Goal: Task Accomplishment & Management: Manage account settings

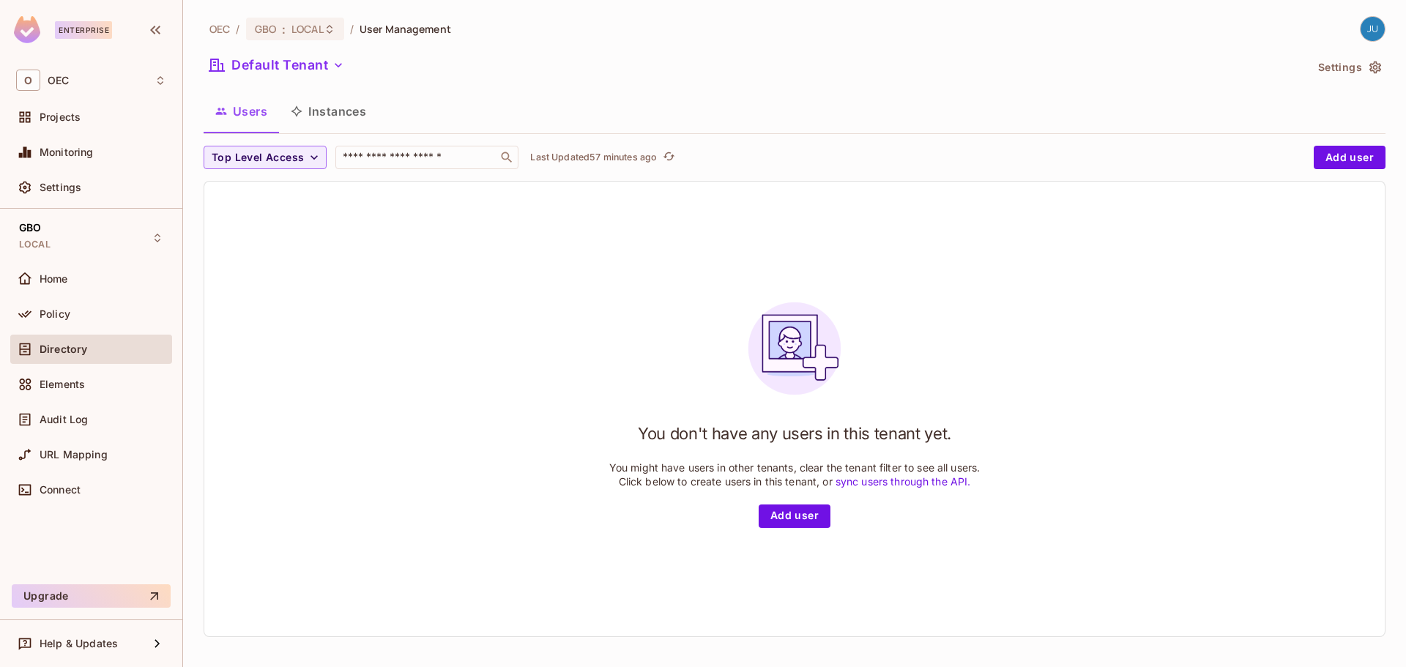
scroll to position [2, 0]
click at [83, 316] on div "Policy" at bounding box center [103, 314] width 127 height 12
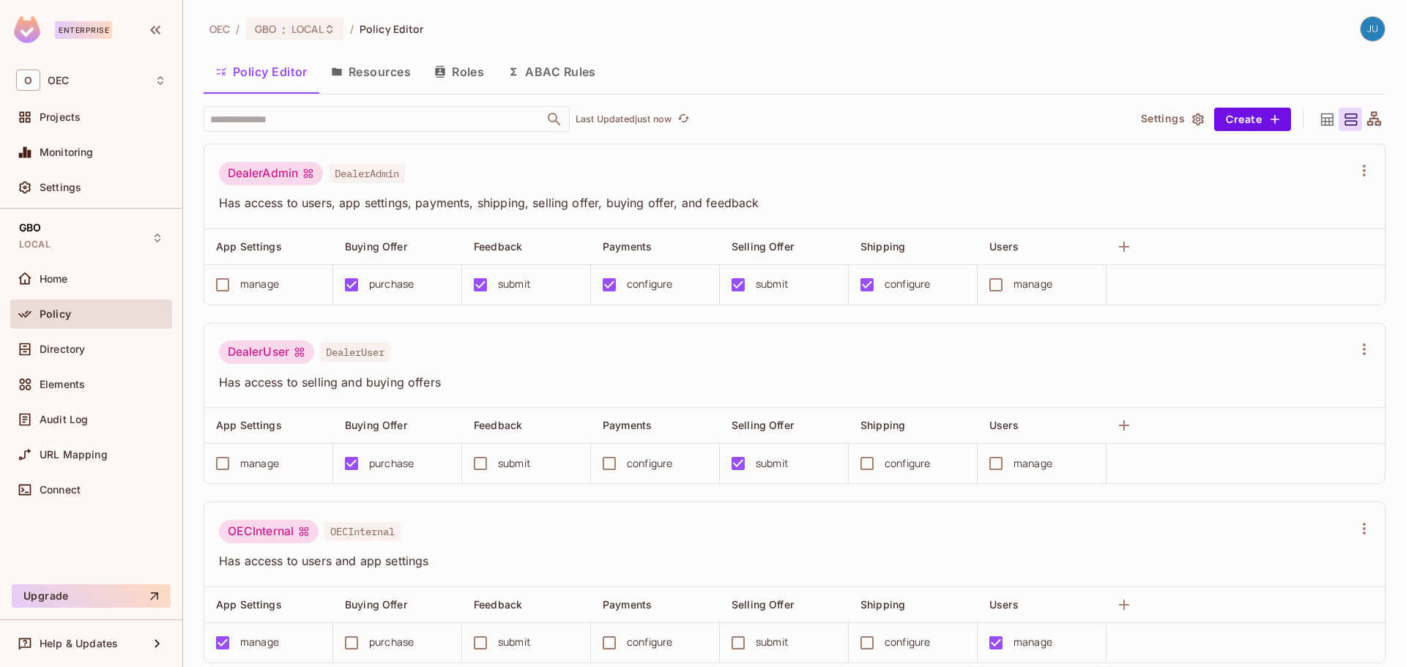
click at [377, 78] on button "Resources" at bounding box center [370, 71] width 103 height 37
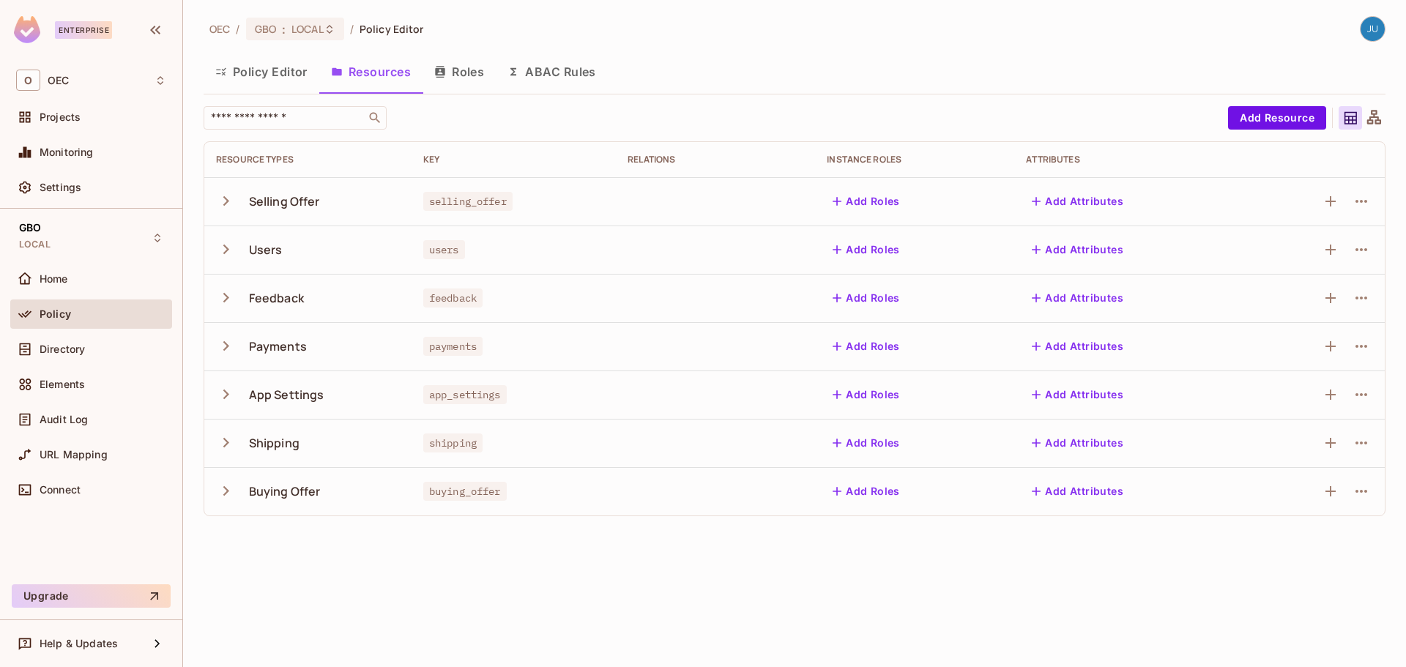
click at [222, 497] on icon "button" at bounding box center [226, 491] width 20 height 20
click at [222, 448] on icon "button" at bounding box center [226, 443] width 20 height 20
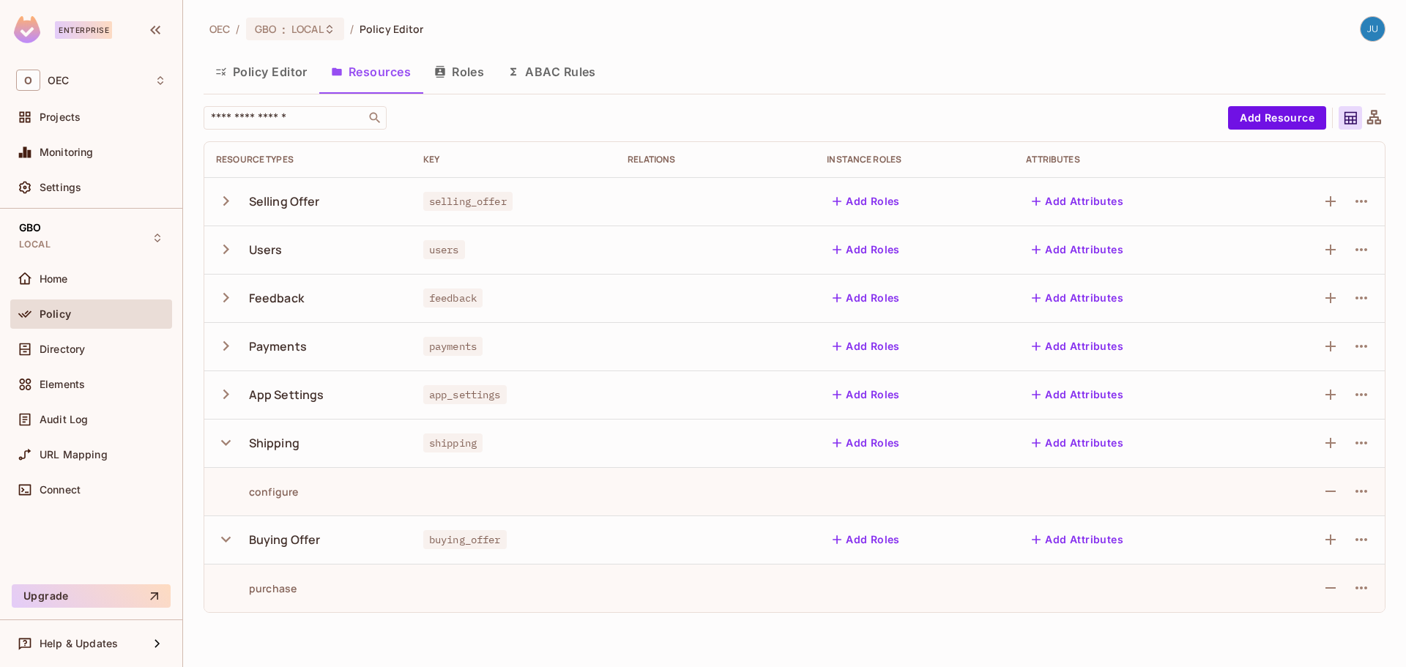
click at [224, 409] on div "App Settings" at bounding box center [308, 394] width 184 height 31
click at [222, 391] on icon "button" at bounding box center [226, 394] width 20 height 20
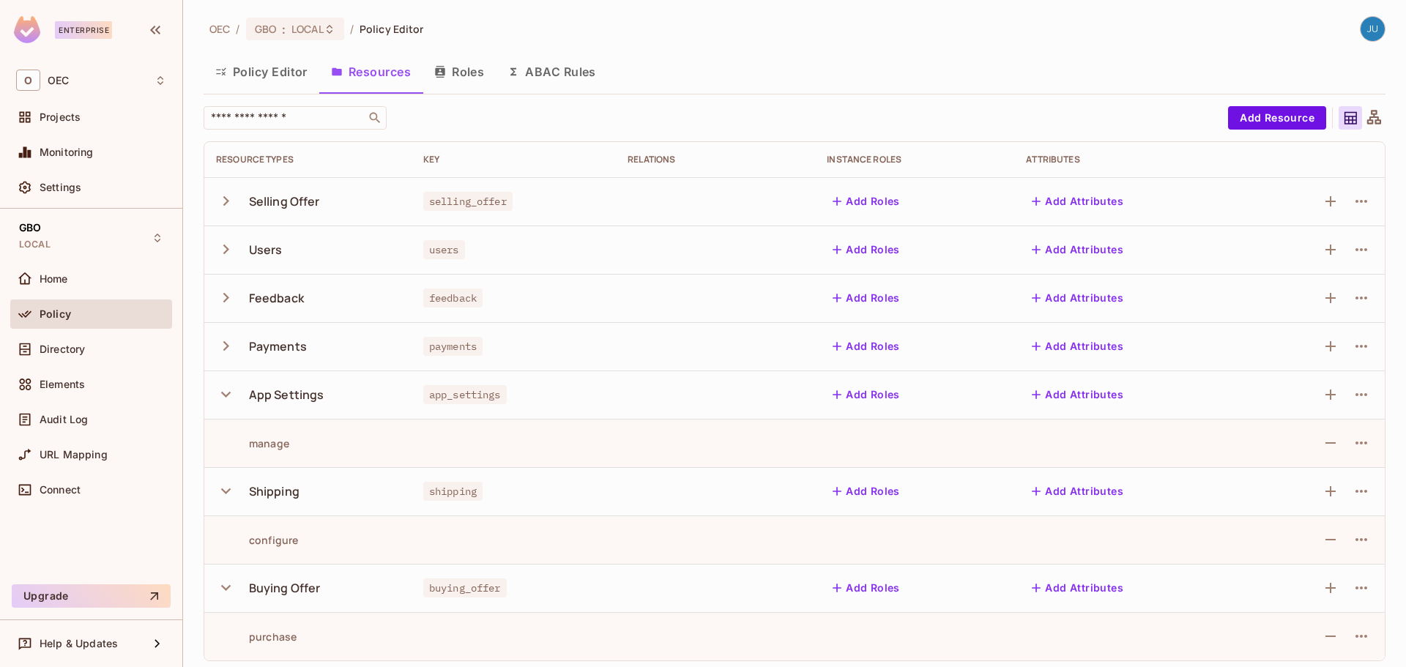
click at [223, 358] on button "button" at bounding box center [229, 345] width 26 height 31
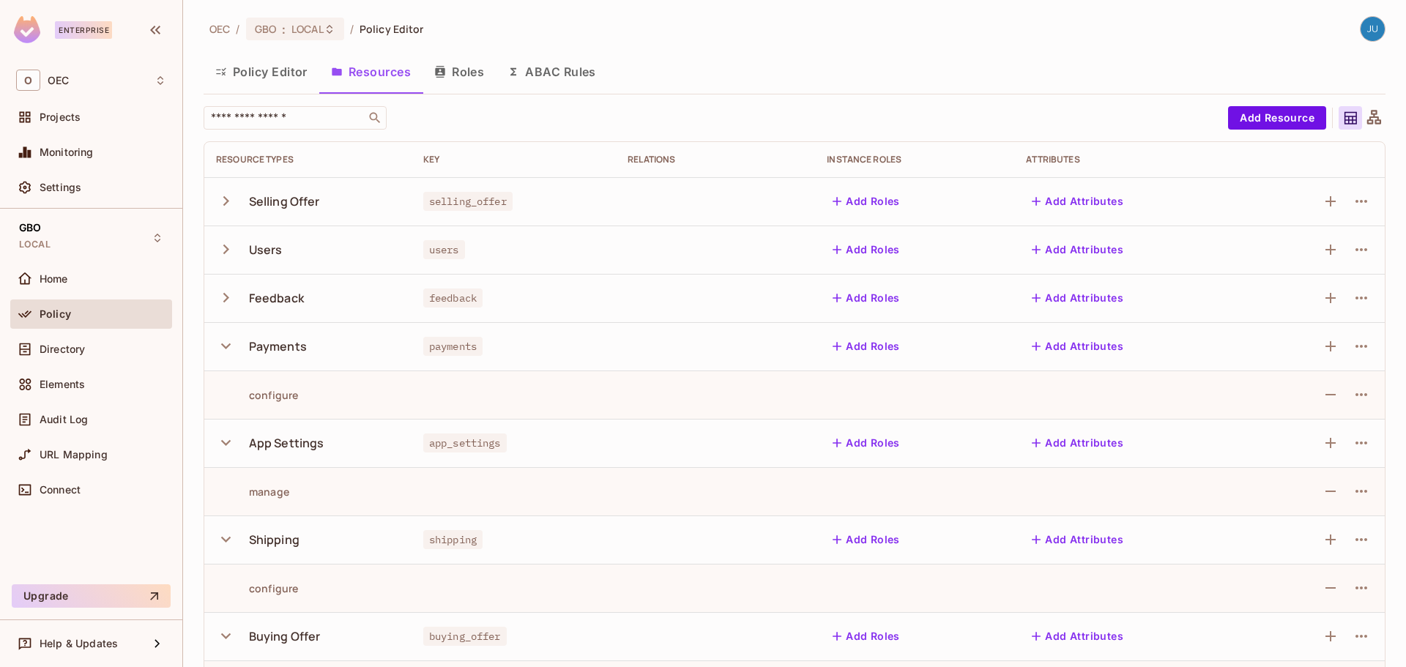
click at [226, 305] on icon "button" at bounding box center [226, 298] width 20 height 20
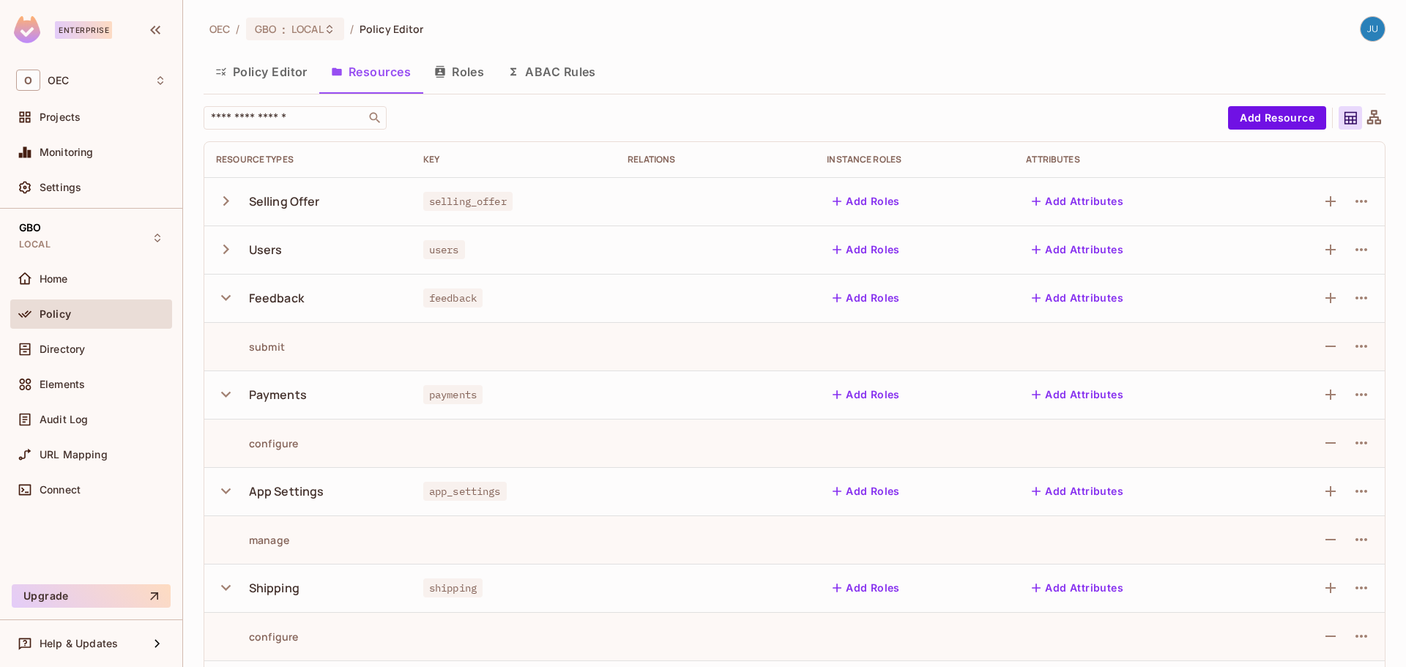
click at [224, 258] on icon "button" at bounding box center [226, 249] width 20 height 20
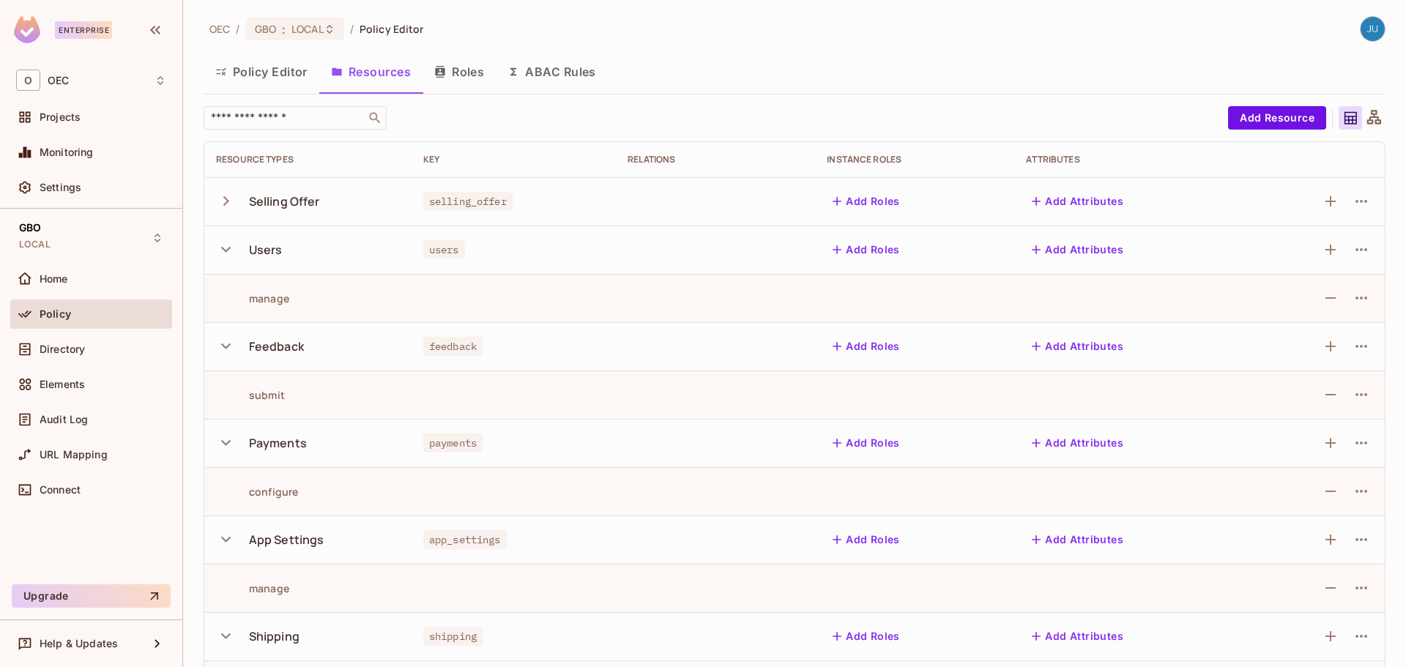
click at [224, 211] on button "button" at bounding box center [229, 200] width 26 height 31
